Goal: Find specific page/section: Find specific page/section

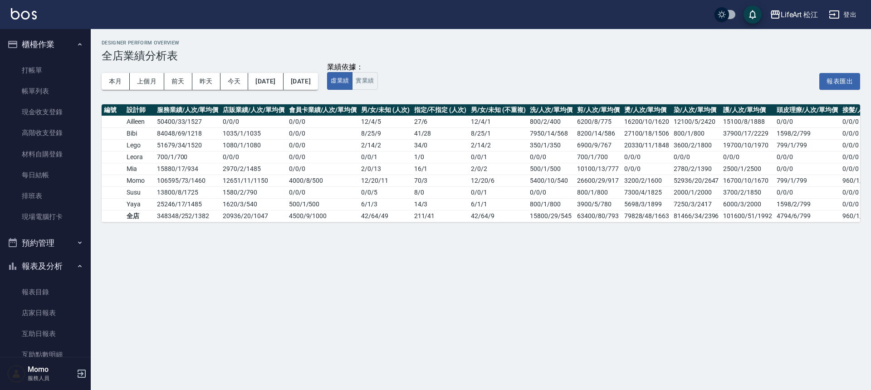
scroll to position [25, 0]
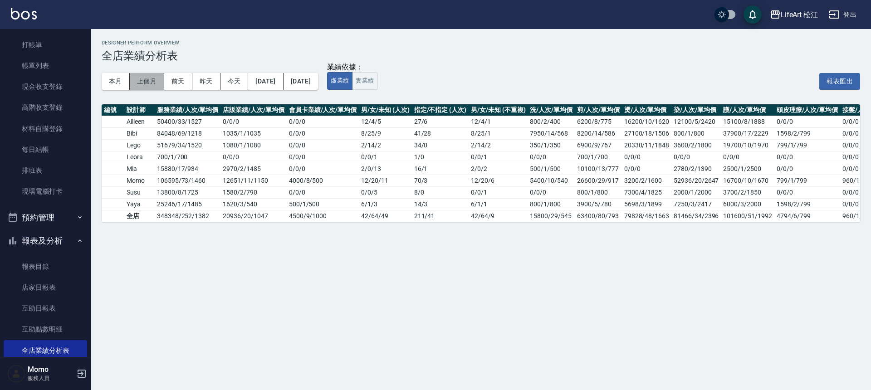
click at [142, 78] on button "上個月" at bounding box center [147, 81] width 34 height 17
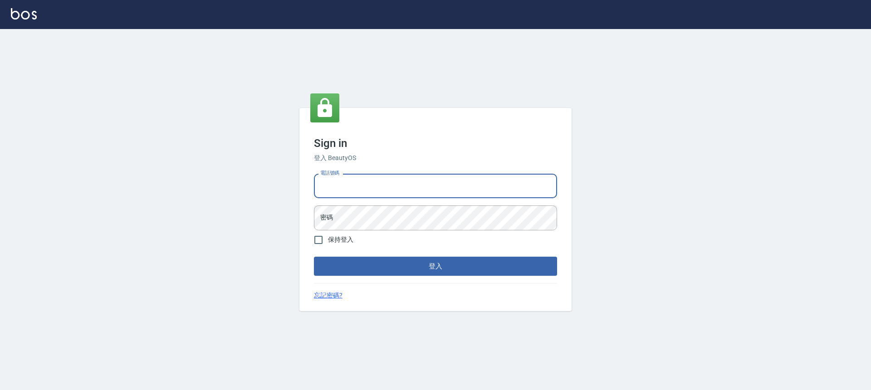
click at [421, 183] on input "電話號碼" at bounding box center [435, 186] width 243 height 25
type input "0966425575"
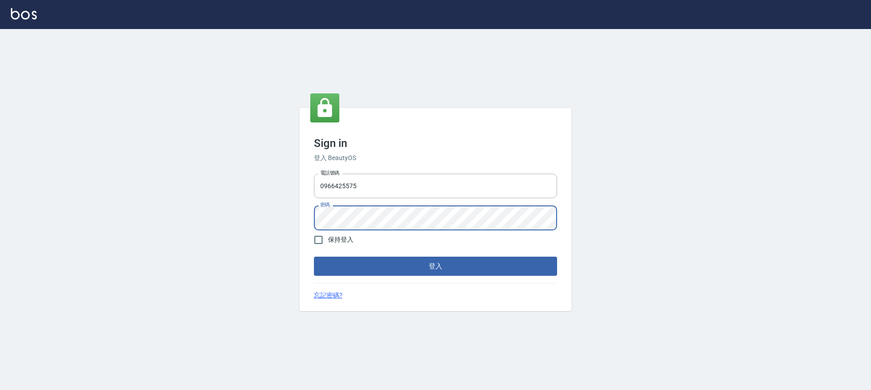
click at [314, 257] on button "登入" at bounding box center [435, 266] width 243 height 19
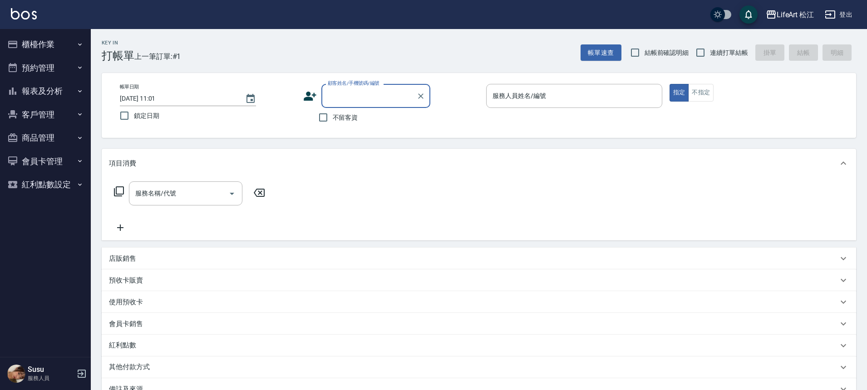
click at [64, 91] on button "報表及分析" at bounding box center [45, 91] width 83 height 24
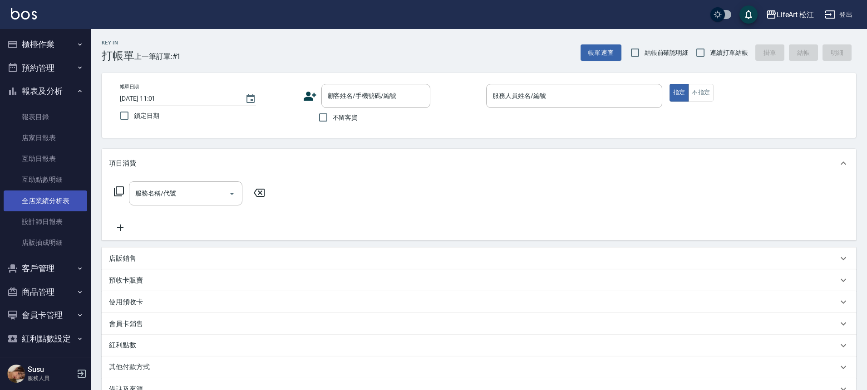
click at [62, 206] on link "全店業績分析表" at bounding box center [45, 201] width 83 height 21
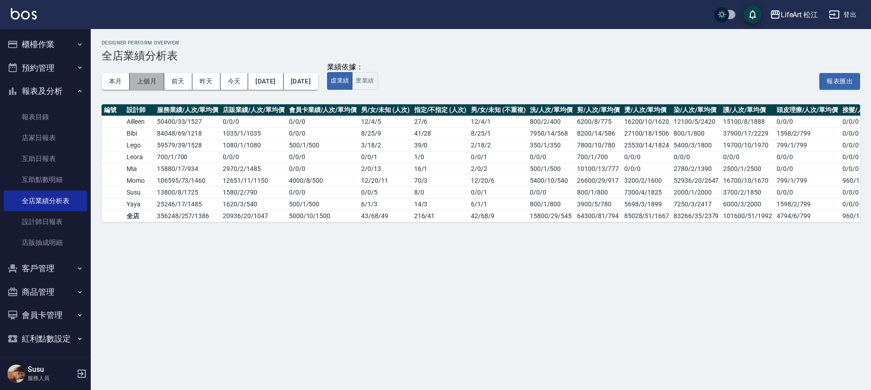
click at [147, 81] on button "上個月" at bounding box center [147, 81] width 34 height 17
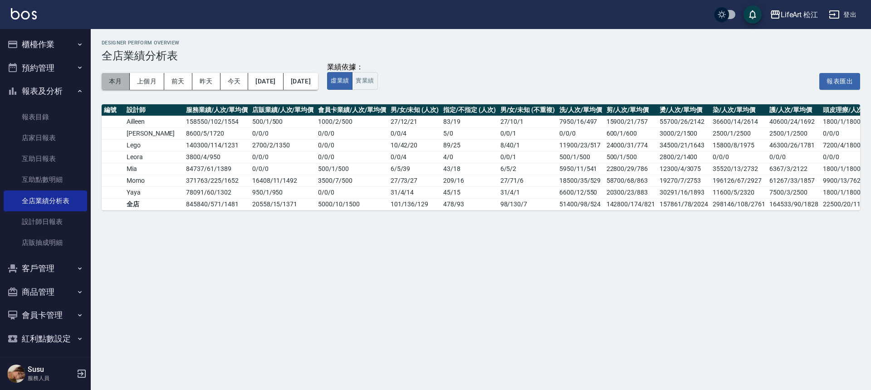
click at [106, 76] on button "本月" at bounding box center [116, 81] width 28 height 17
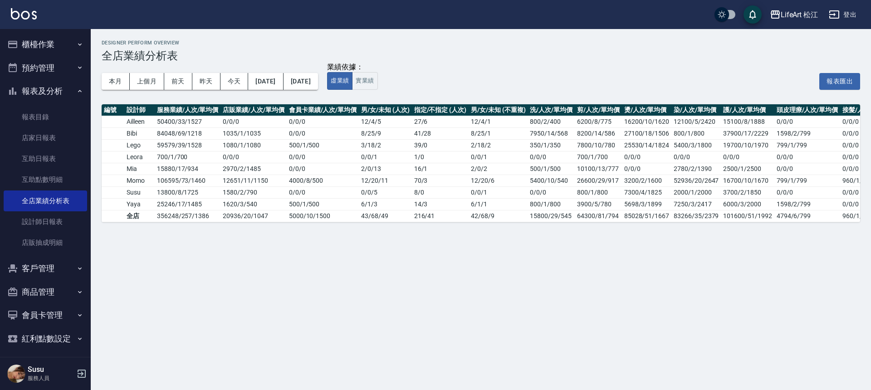
click at [58, 49] on button "櫃檯作業" at bounding box center [45, 45] width 83 height 24
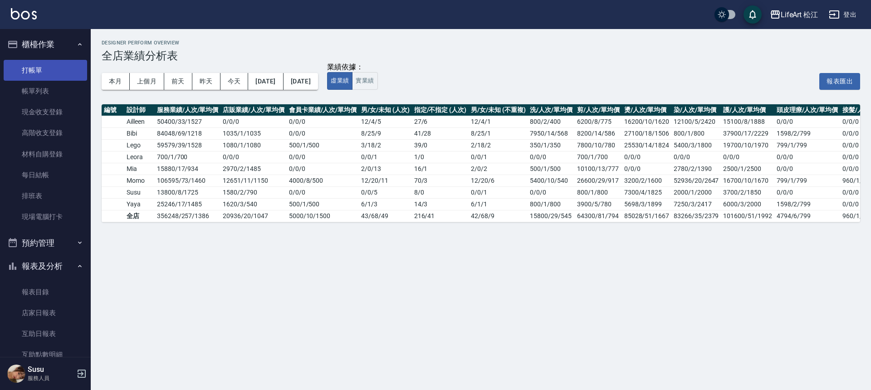
click at [43, 70] on link "打帳單" at bounding box center [45, 70] width 83 height 21
